Goal: Information Seeking & Learning: Learn about a topic

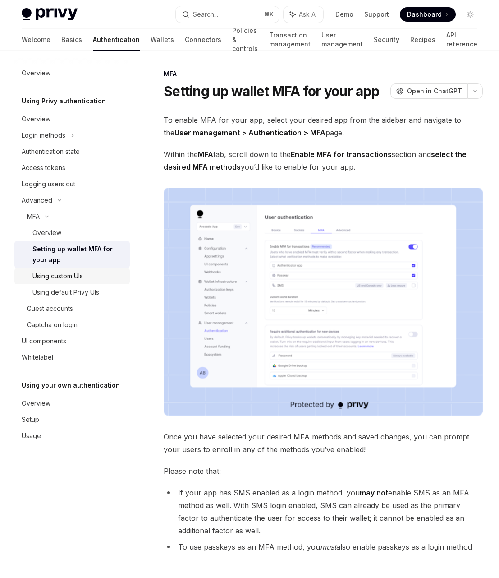
click at [83, 274] on div "Using custom UIs" at bounding box center [57, 276] width 51 height 11
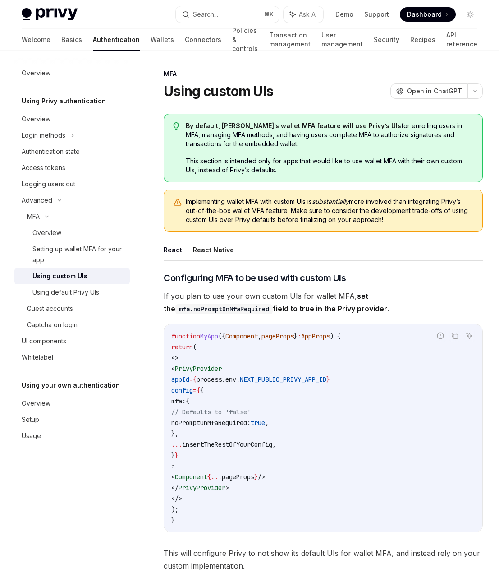
click at [393, 86] on div "OpenAI Open in ChatGPT" at bounding box center [437, 90] width 92 height 15
click at [413, 95] on span "Open in ChatGPT" at bounding box center [434, 91] width 55 height 9
click at [65, 139] on div "Login methods" at bounding box center [44, 135] width 44 height 11
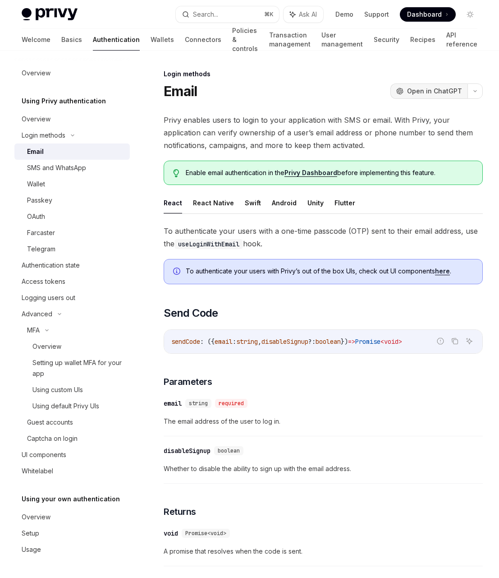
click at [434, 89] on span "Open in ChatGPT" at bounding box center [434, 91] width 55 height 9
type textarea "*"
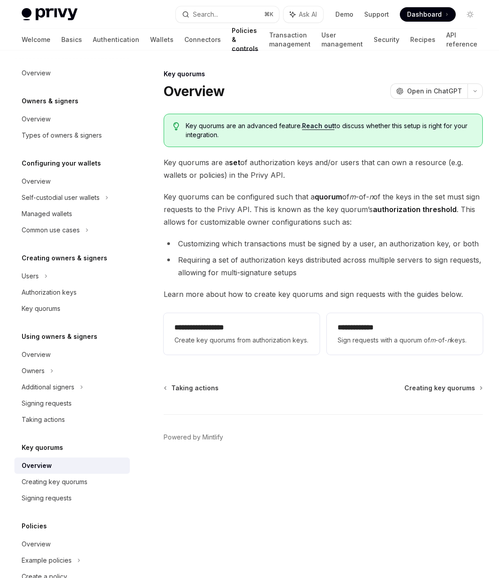
type textarea "*"
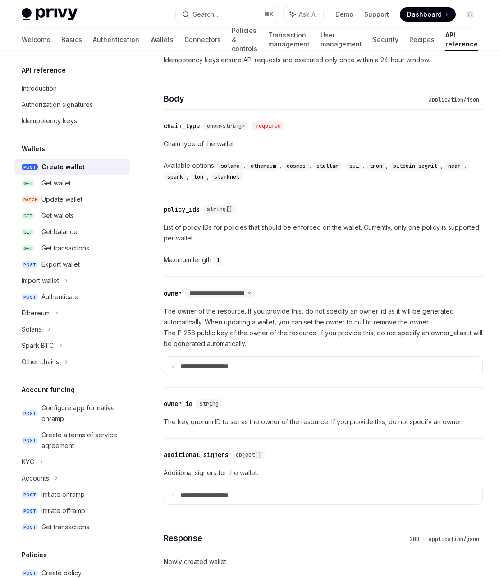
scroll to position [537, 0]
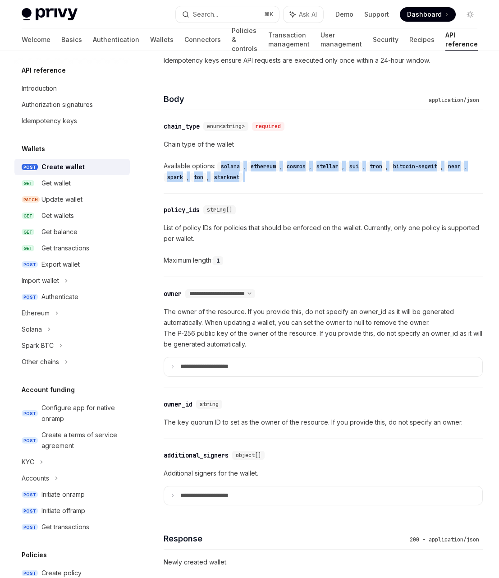
drag, startPoint x: 220, startPoint y: 167, endPoint x: 269, endPoint y: 176, distance: 50.1
click at [269, 176] on div "Available options: solana , ethereum , cosmos , stellar , sui , tron , bitcoin-…" at bounding box center [323, 172] width 319 height 22
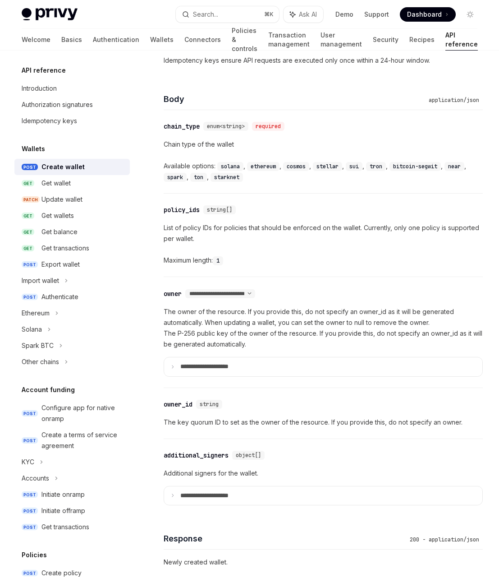
click at [269, 176] on div "Available options: solana , ethereum , cosmos , stellar , sui , tron , bitcoin-…" at bounding box center [323, 172] width 319 height 22
type textarea "*"
